Goal: Task Accomplishment & Management: Manage account settings

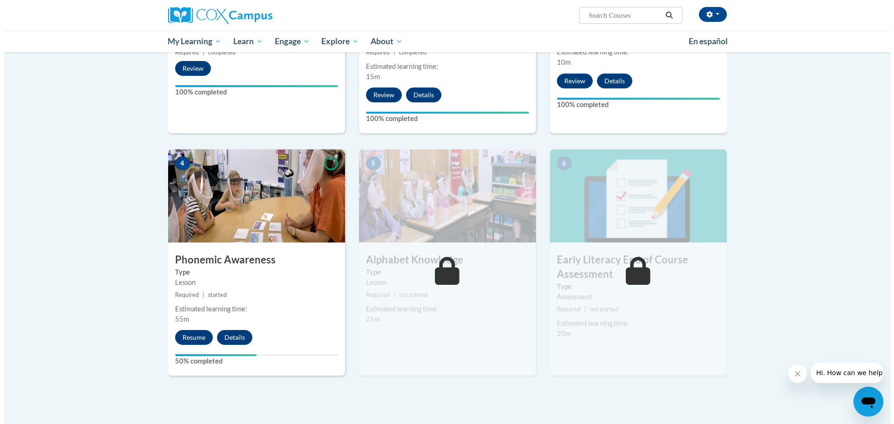
scroll to position [352, 0]
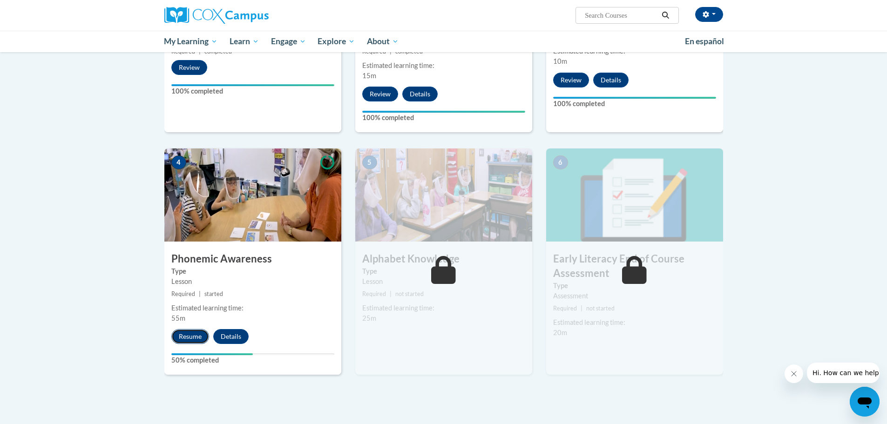
click at [189, 334] on button "Resume" at bounding box center [190, 336] width 38 height 15
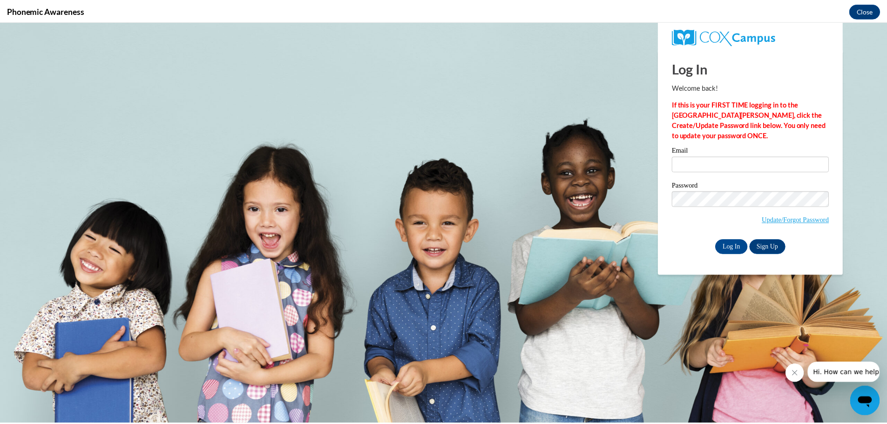
scroll to position [0, 0]
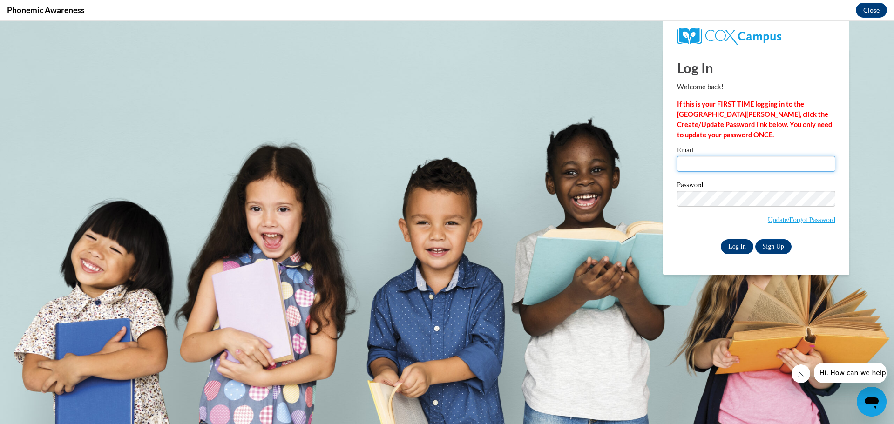
type input "bmcwhorter@ilcao.org"
click at [743, 246] on input "Log In" at bounding box center [737, 246] width 33 height 15
click at [739, 249] on input "Log In" at bounding box center [737, 246] width 33 height 15
click at [527, 211] on body "Log In Welcome back! If this is your FIRST TIME logging in to the NEW Cox Campu…" at bounding box center [447, 222] width 894 height 403
click at [733, 243] on input "Log In" at bounding box center [737, 246] width 33 height 15
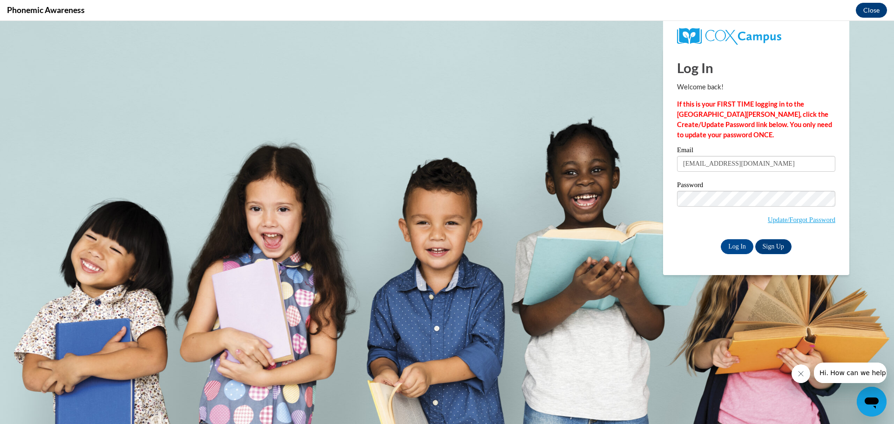
drag, startPoint x: 878, startPoint y: 11, endPoint x: 878, endPoint y: 28, distance: 17.2
click at [878, 11] on button "Close" at bounding box center [871, 10] width 31 height 15
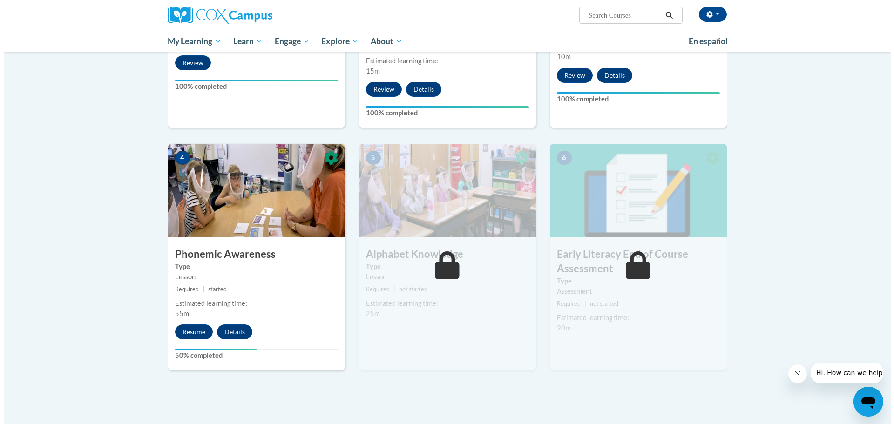
scroll to position [370, 0]
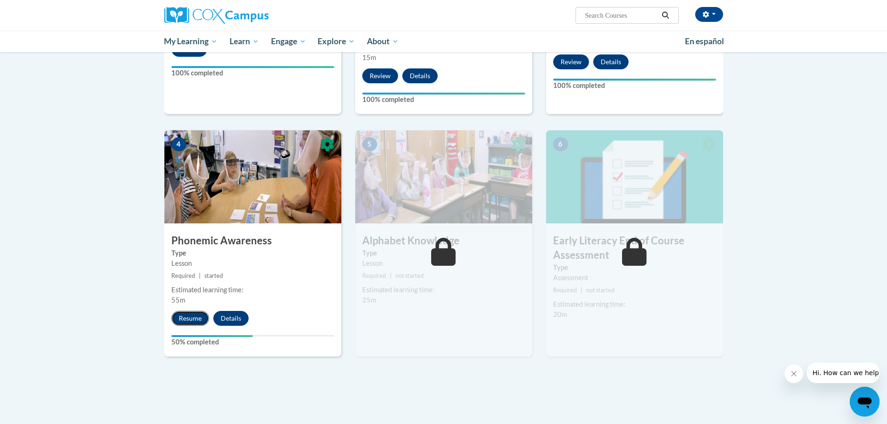
click at [198, 317] on button "Resume" at bounding box center [190, 318] width 38 height 15
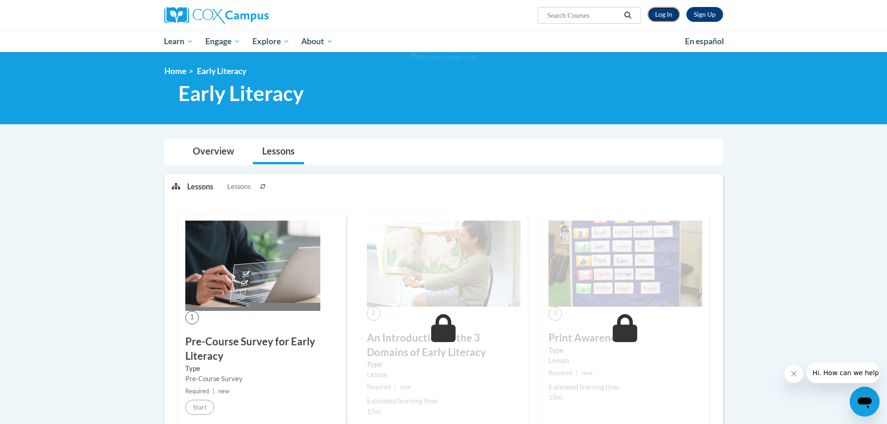
click at [660, 17] on link "Log In" at bounding box center [664, 14] width 32 height 15
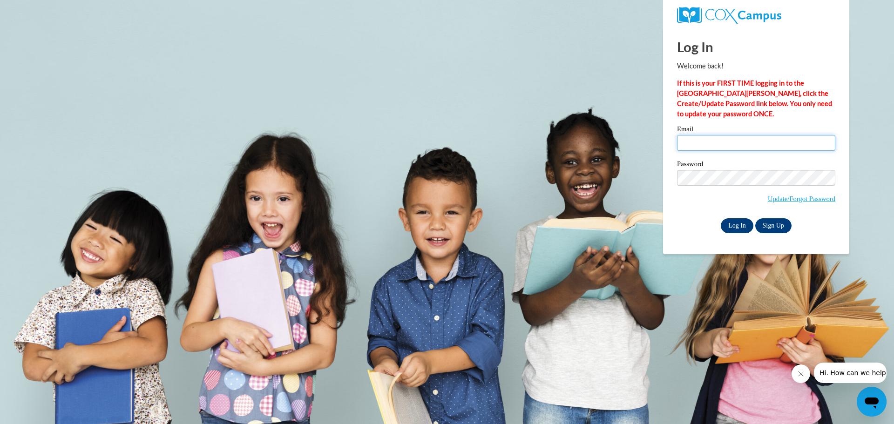
type input "bmcwhorter@ilcao.org"
click at [742, 228] on input "Log In" at bounding box center [737, 225] width 33 height 15
